Goal: Find specific page/section: Find specific page/section

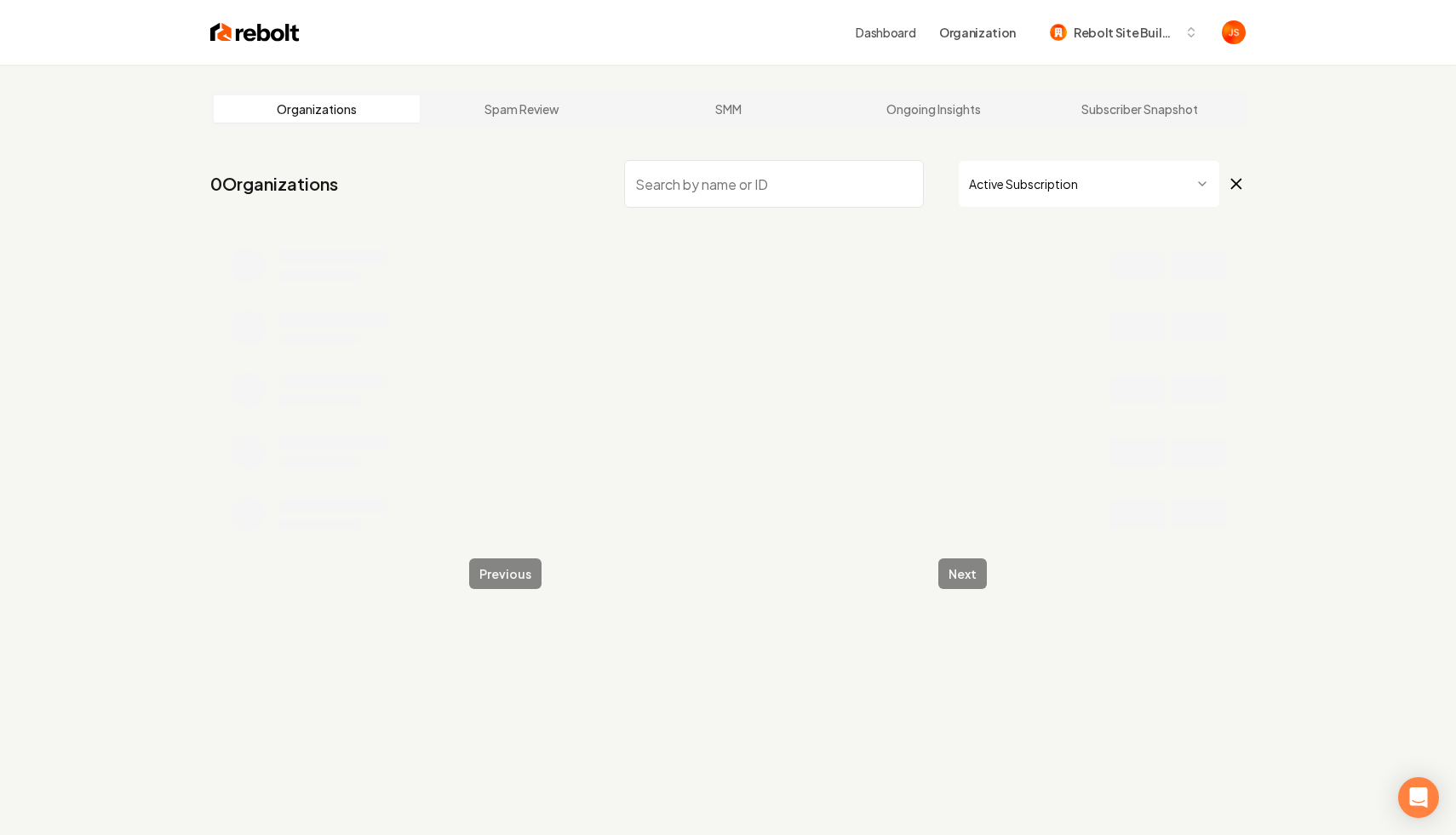
click at [852, 194] on input "search" at bounding box center [774, 183] width 300 height 47
type input "Comfort"
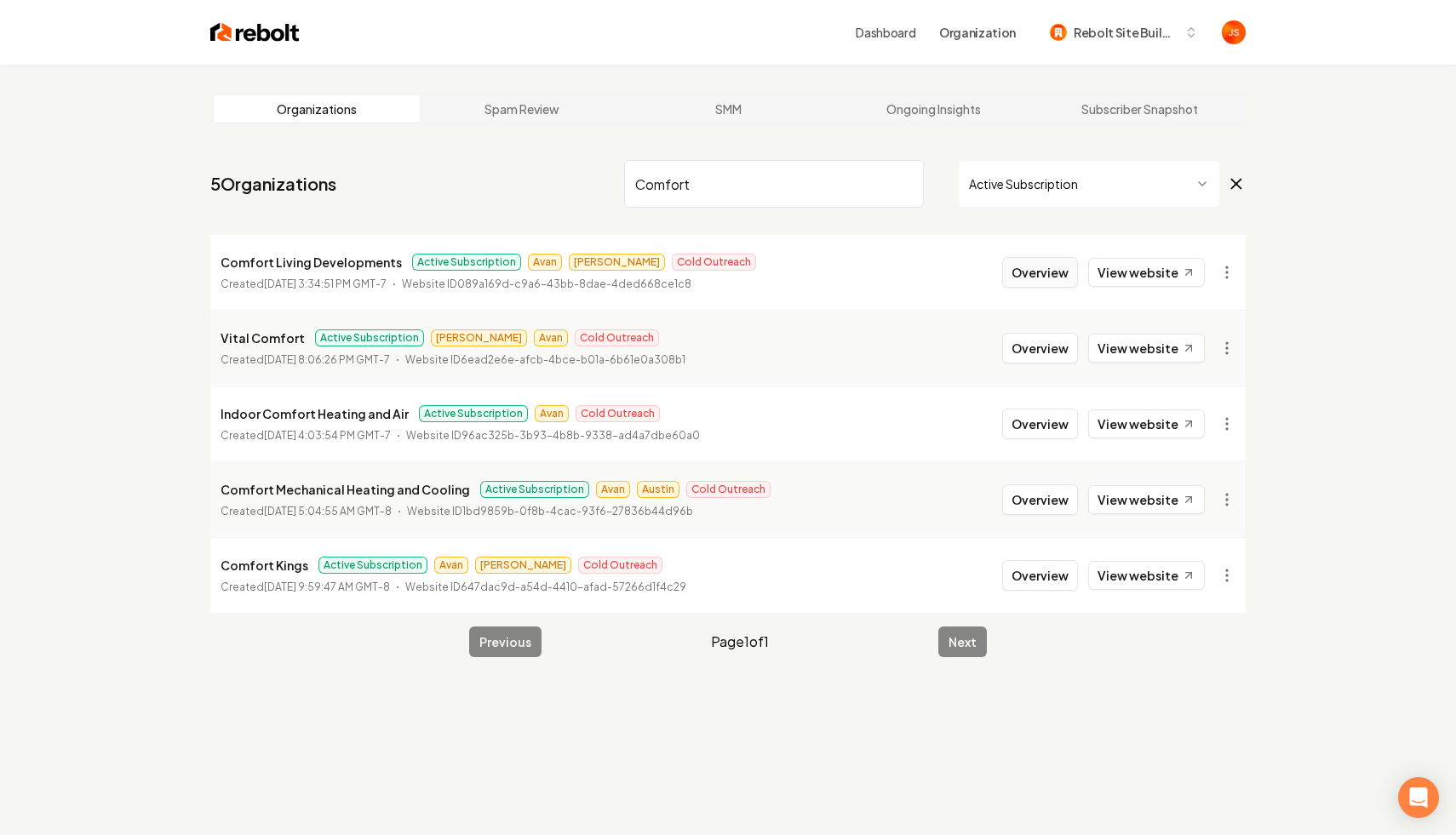
click at [1030, 275] on button "Overview" at bounding box center [1040, 272] width 76 height 31
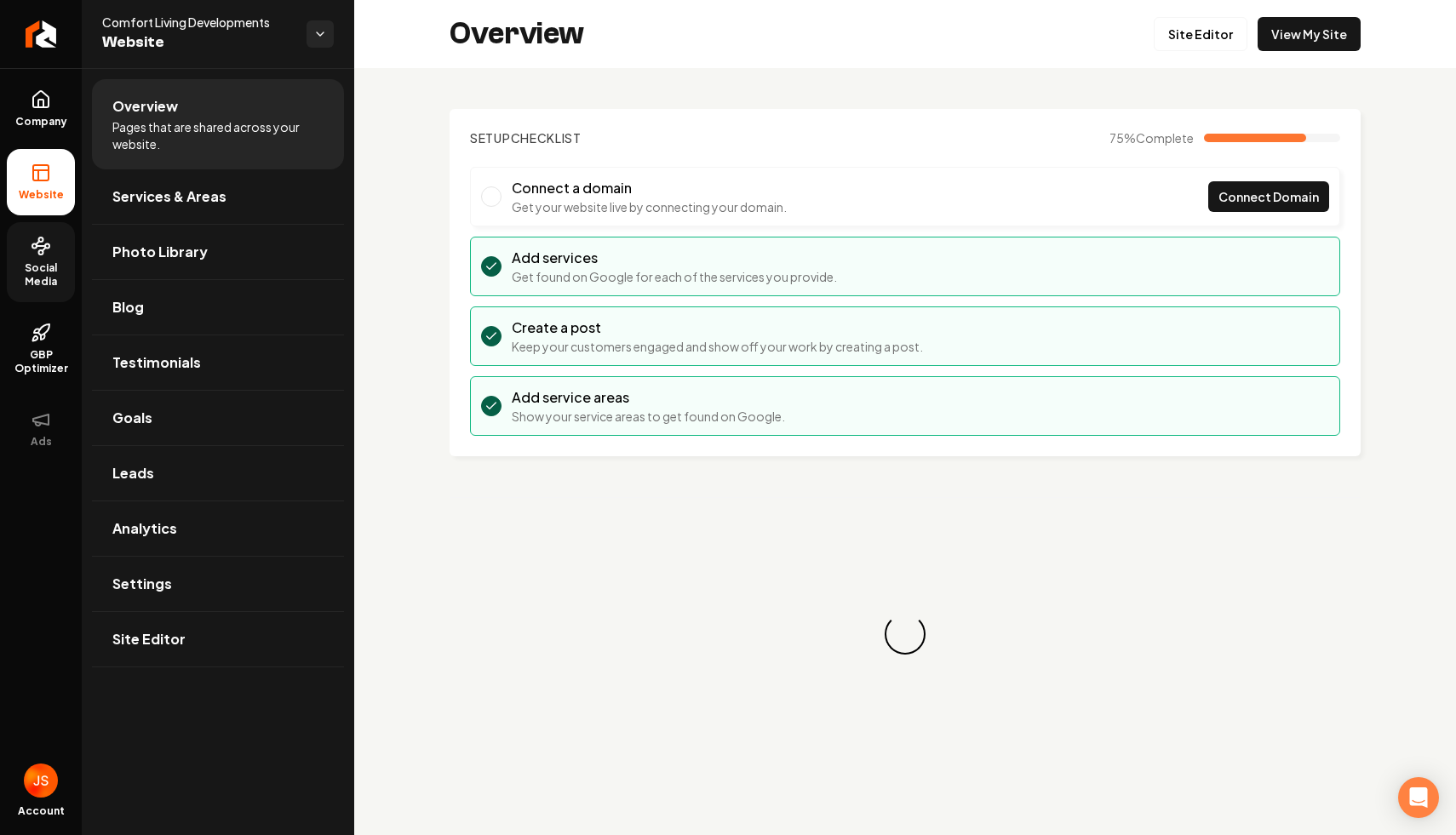
click at [46, 259] on link "Social Media" at bounding box center [40, 262] width 68 height 80
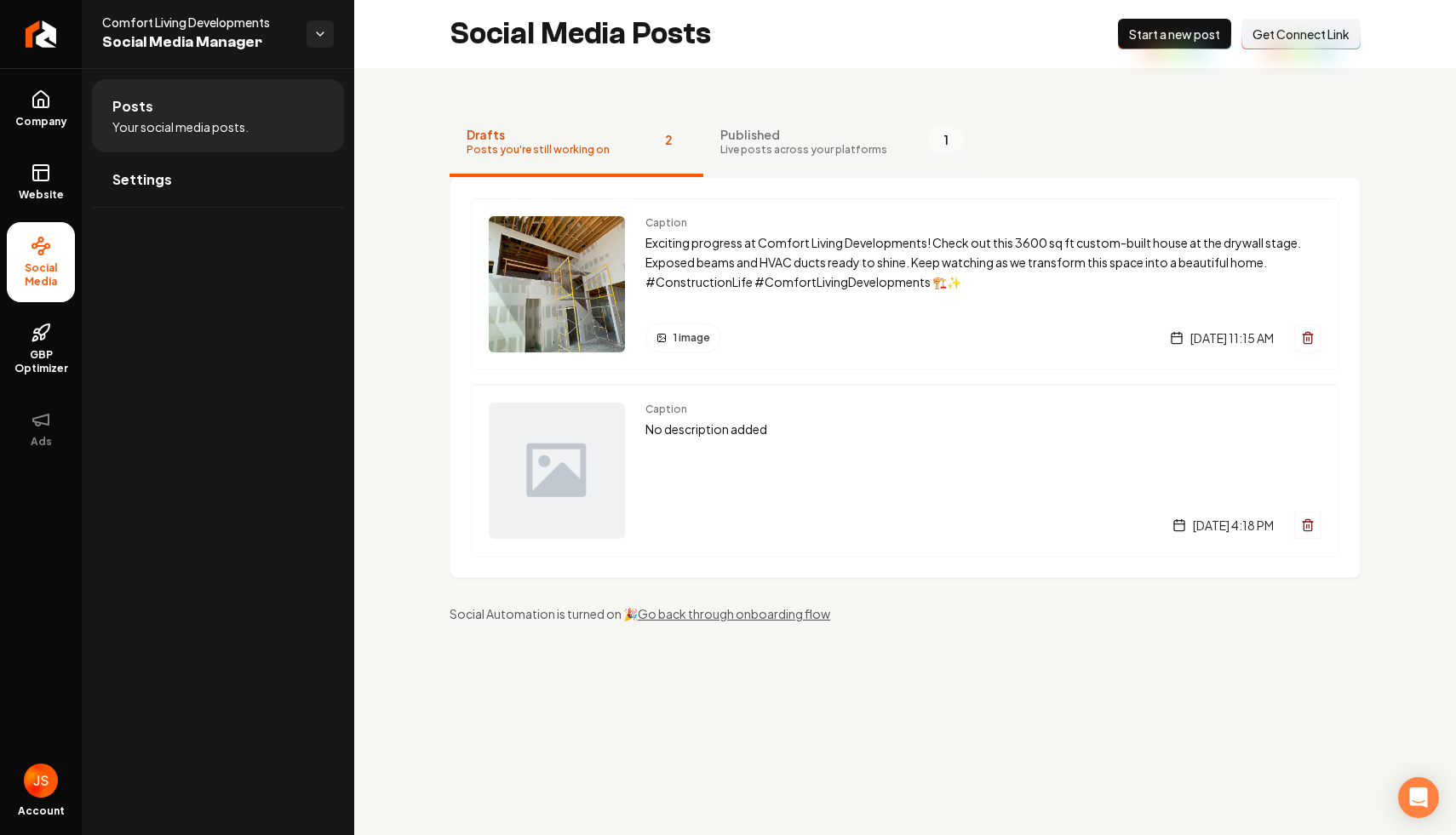
click at [791, 124] on button "Published Live posts across your platforms 1" at bounding box center [841, 143] width 278 height 68
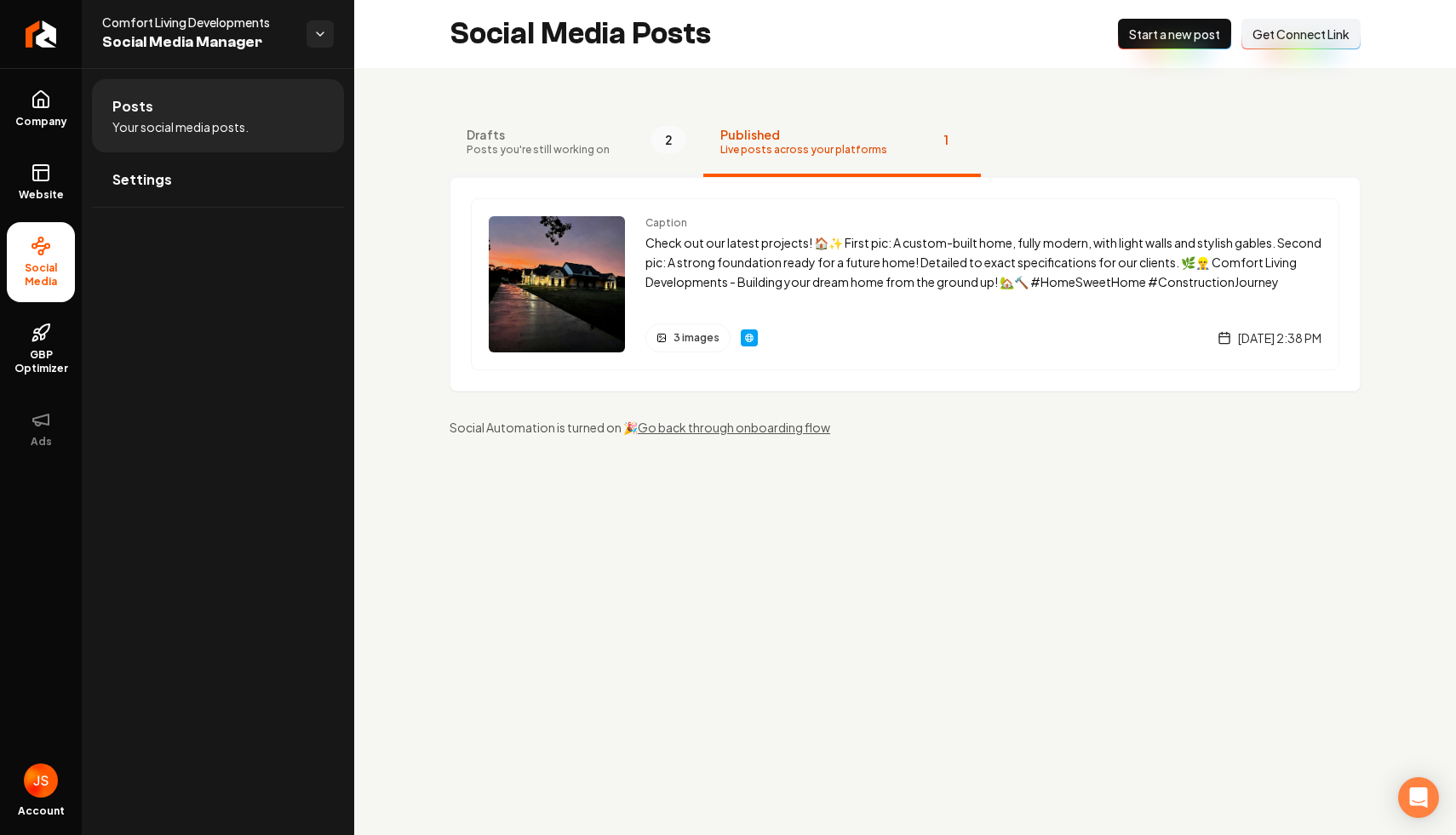
click at [590, 139] on span "Drafts" at bounding box center [538, 135] width 143 height 17
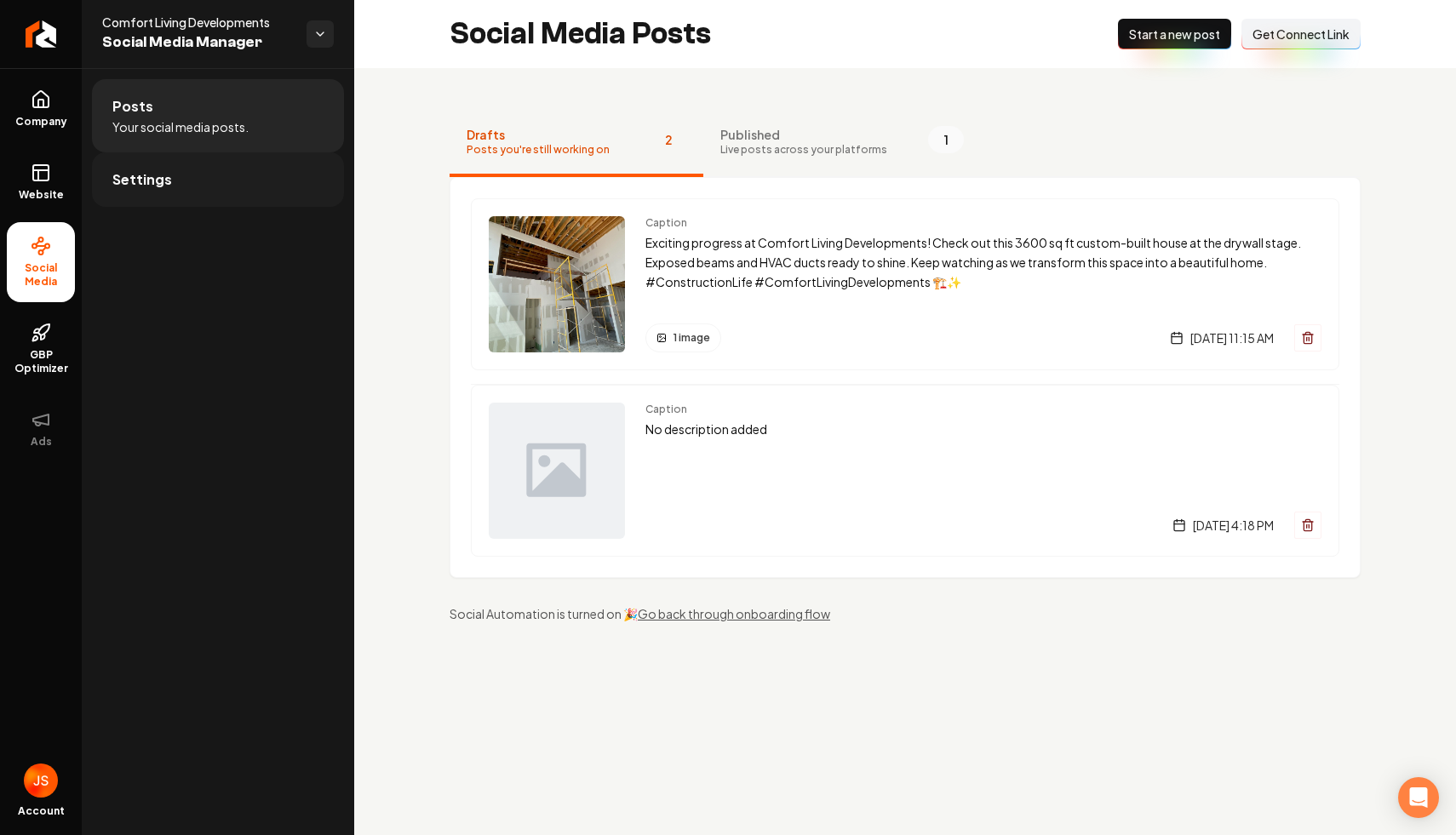
click at [241, 183] on link "Settings" at bounding box center [217, 179] width 252 height 54
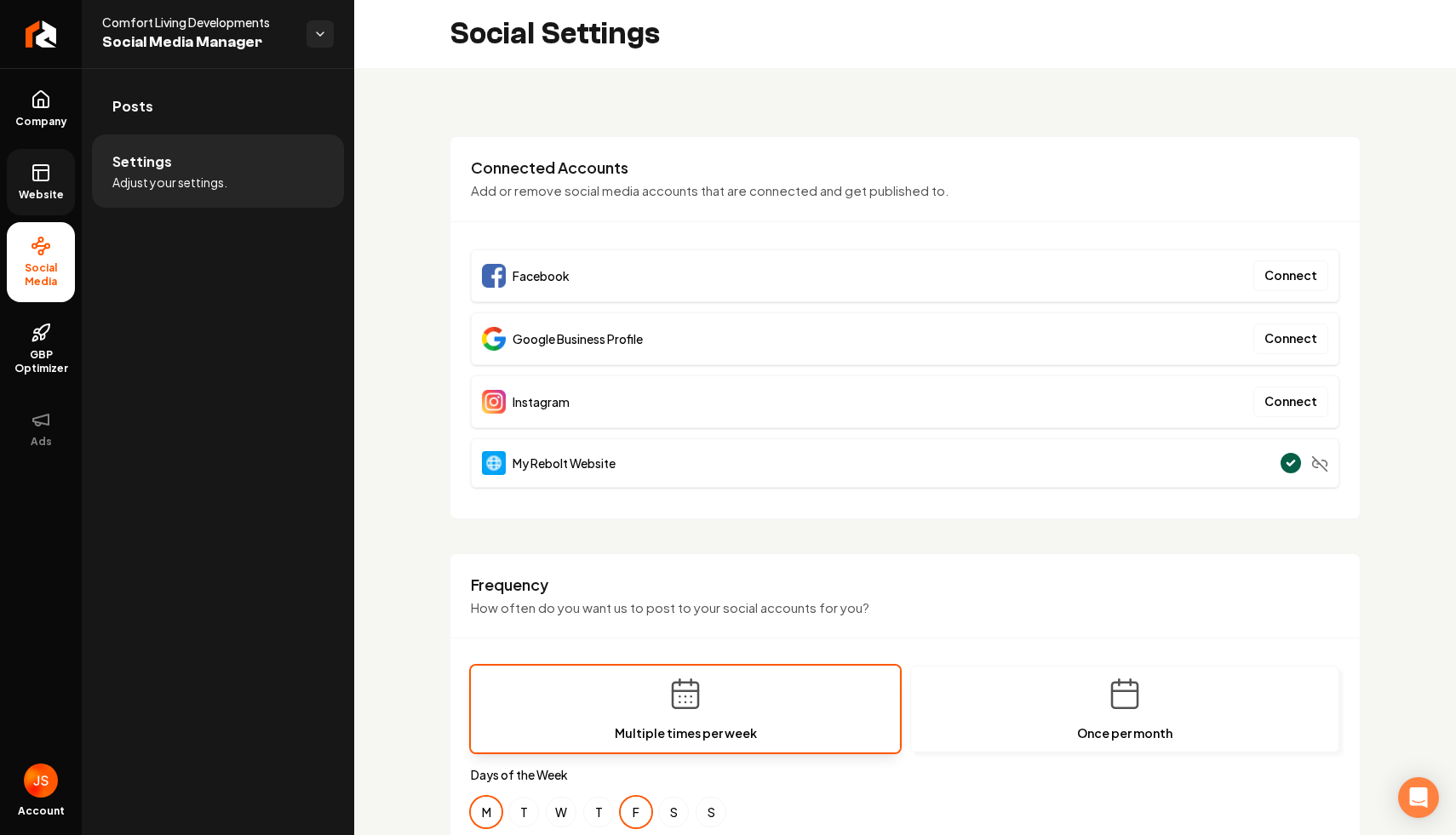
click at [56, 175] on link "Website" at bounding box center [40, 181] width 68 height 66
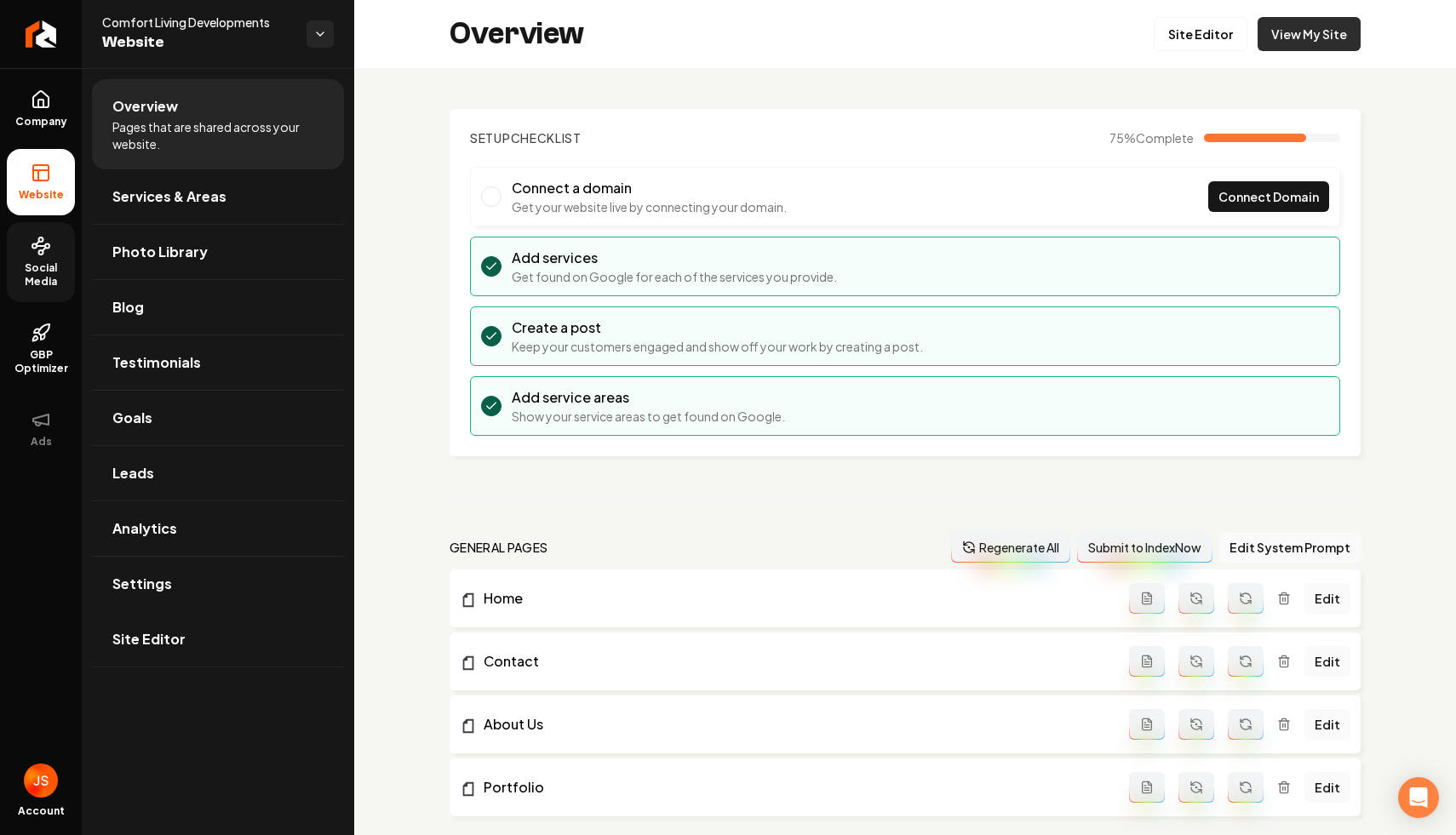
click at [1308, 46] on link "View My Site" at bounding box center [1309, 34] width 103 height 34
click at [28, 29] on link "Return to dashboard" at bounding box center [40, 34] width 82 height 68
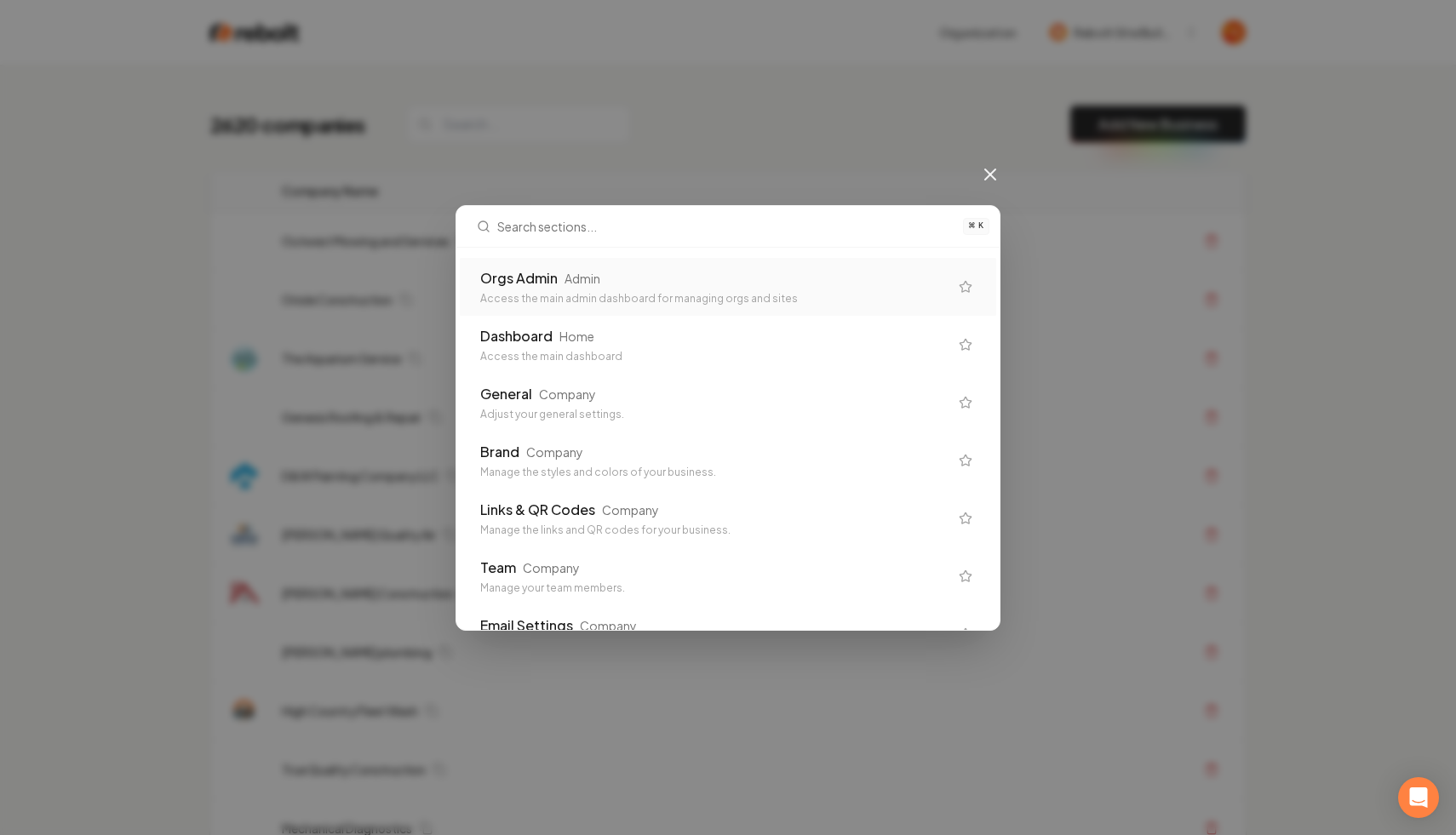
click at [609, 266] on div "Orgs Admin Admin Access the main admin dashboard for managing orgs and sites" at bounding box center [728, 286] width 536 height 58
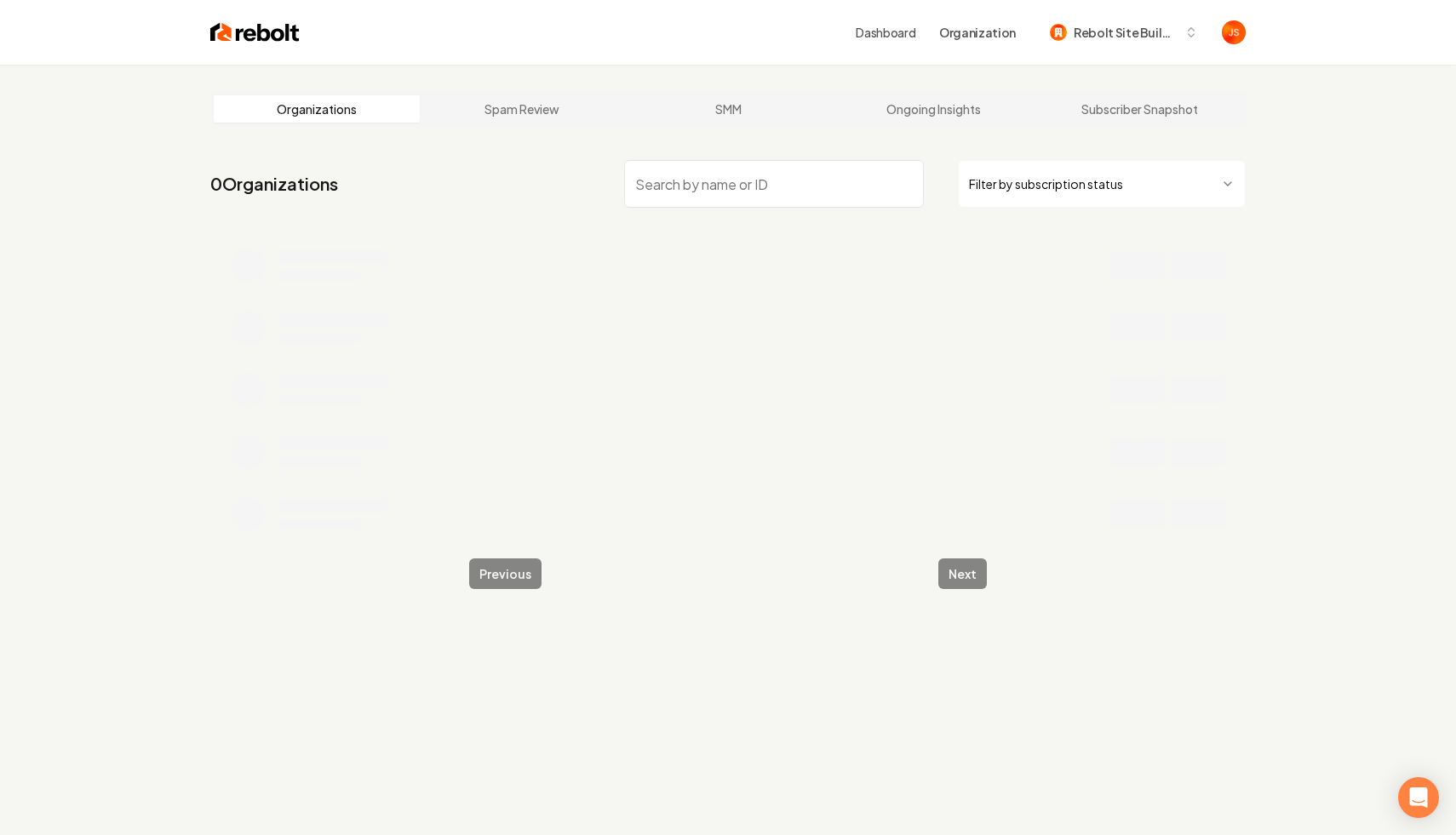
click at [747, 175] on input "search" at bounding box center [774, 183] width 300 height 47
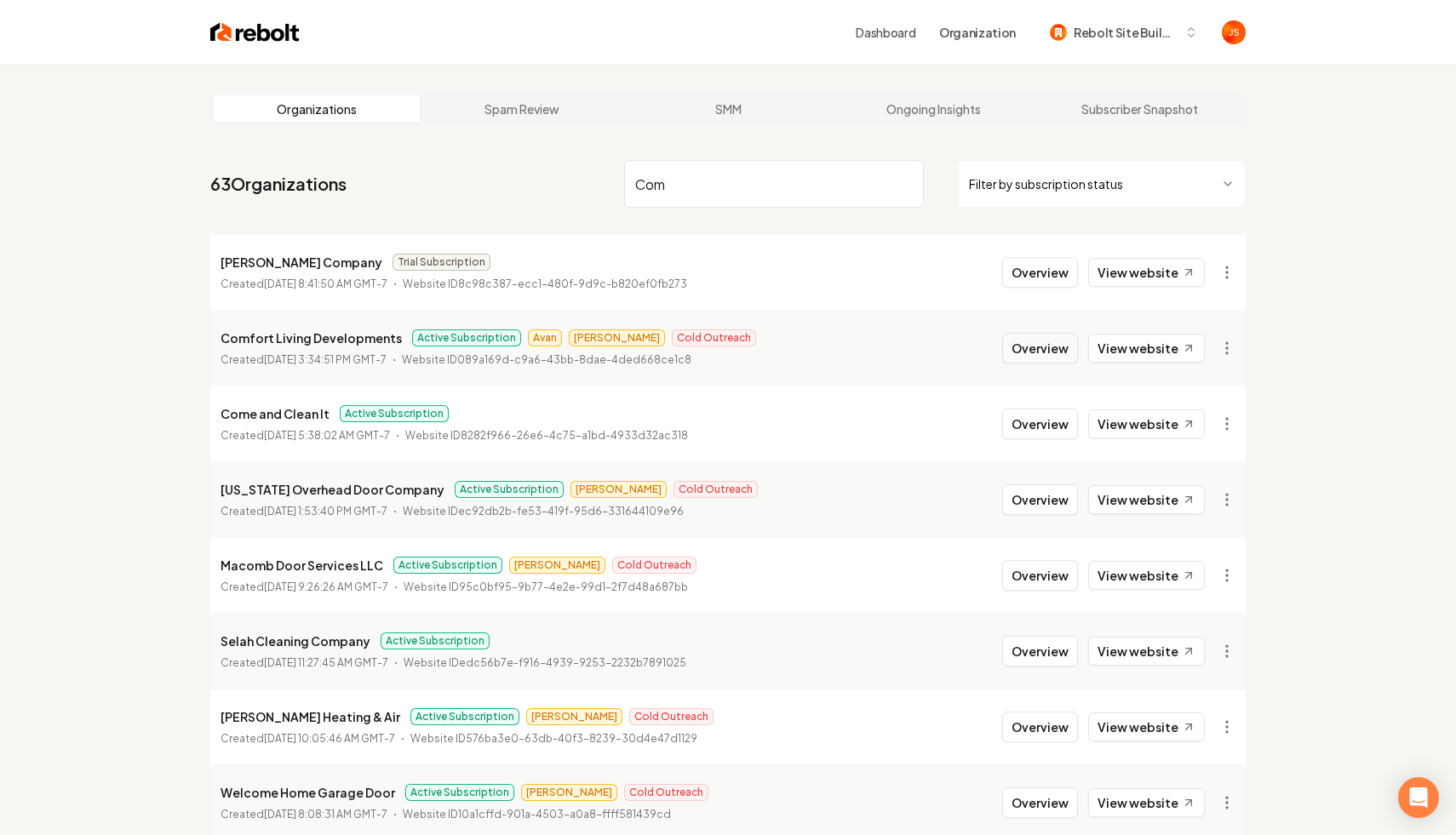
type input "Com"
click at [1032, 353] on button "Overview" at bounding box center [1040, 348] width 76 height 31
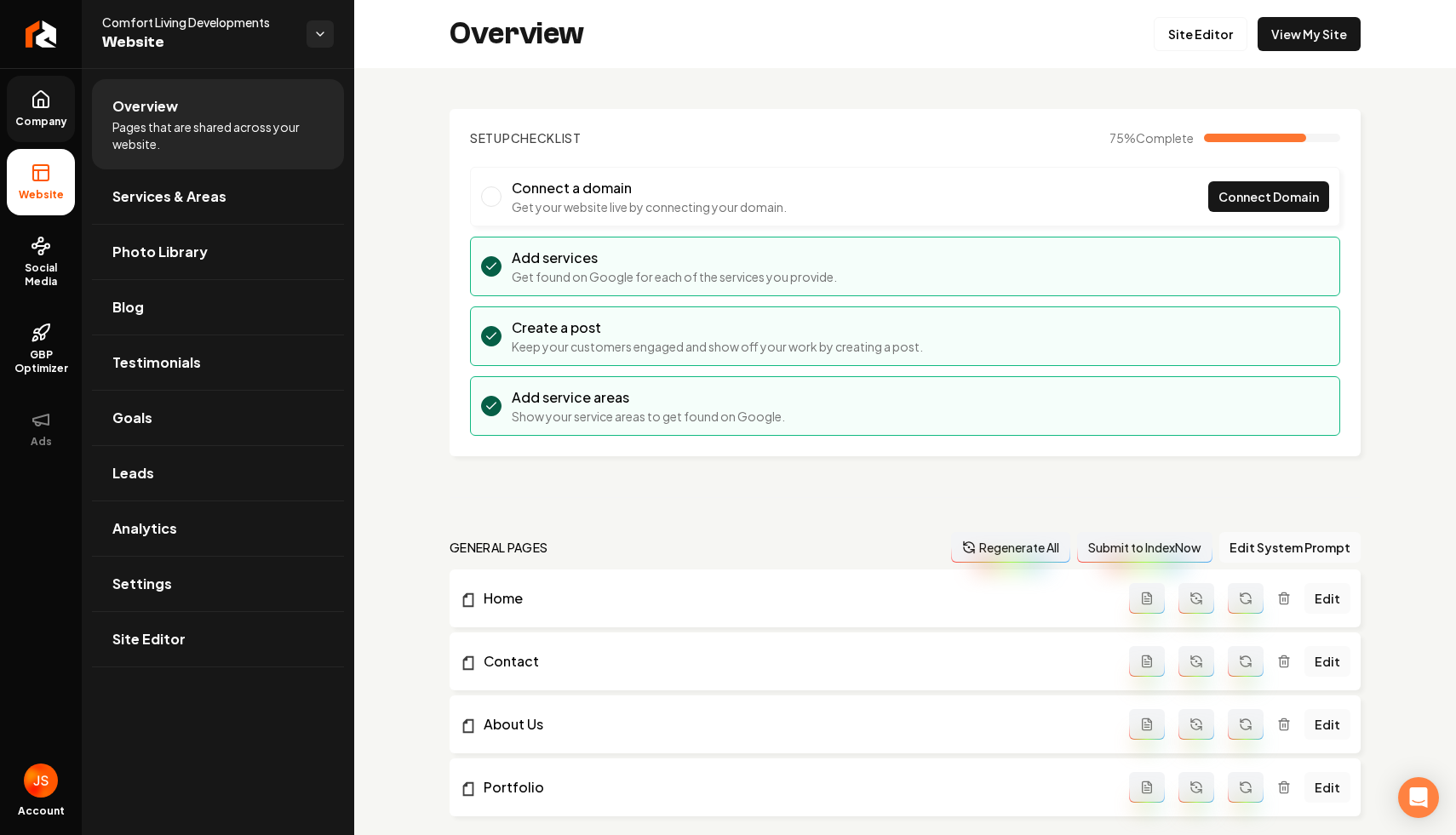
click at [23, 111] on link "Company" at bounding box center [40, 108] width 68 height 66
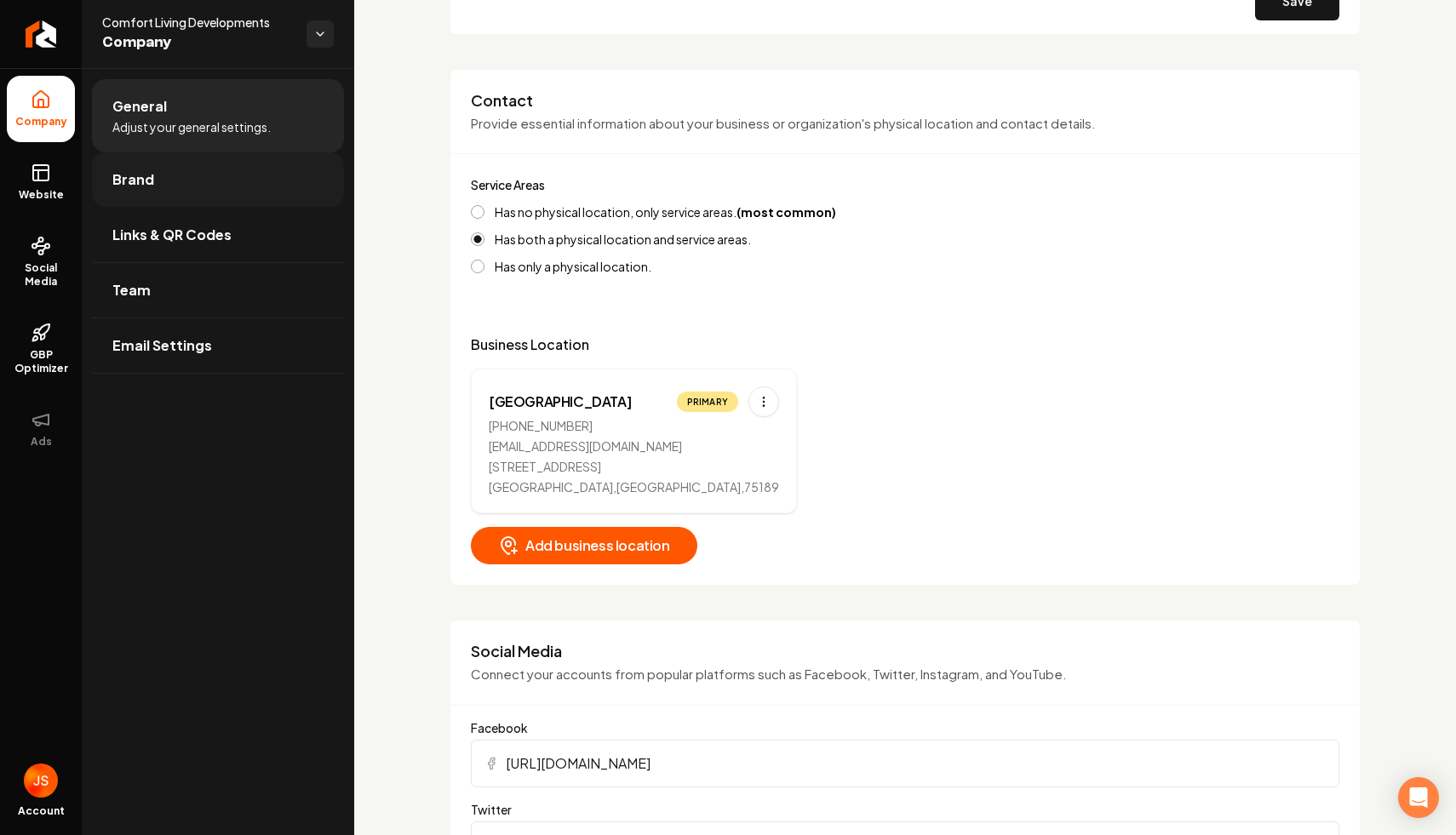
scroll to position [478, 0]
